Goal: Transaction & Acquisition: Book appointment/travel/reservation

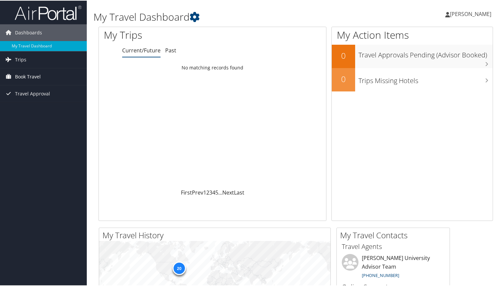
click at [38, 75] on span "Book Travel" at bounding box center [28, 76] width 26 height 17
click at [36, 101] on link "Book/Manage Online Trips" at bounding box center [43, 100] width 87 height 10
click at [37, 72] on span "Book Travel" at bounding box center [28, 76] width 26 height 17
click at [37, 102] on link "Book/Manage Online Trips" at bounding box center [43, 100] width 87 height 10
click at [39, 98] on link "Book/Manage Online Trips" at bounding box center [43, 100] width 87 height 10
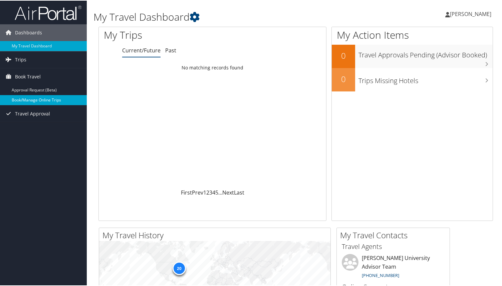
click at [39, 100] on link "Book/Manage Online Trips" at bounding box center [43, 100] width 87 height 10
click at [41, 99] on link "Book/Manage Online Trips" at bounding box center [43, 100] width 87 height 10
